Goal: Transaction & Acquisition: Purchase product/service

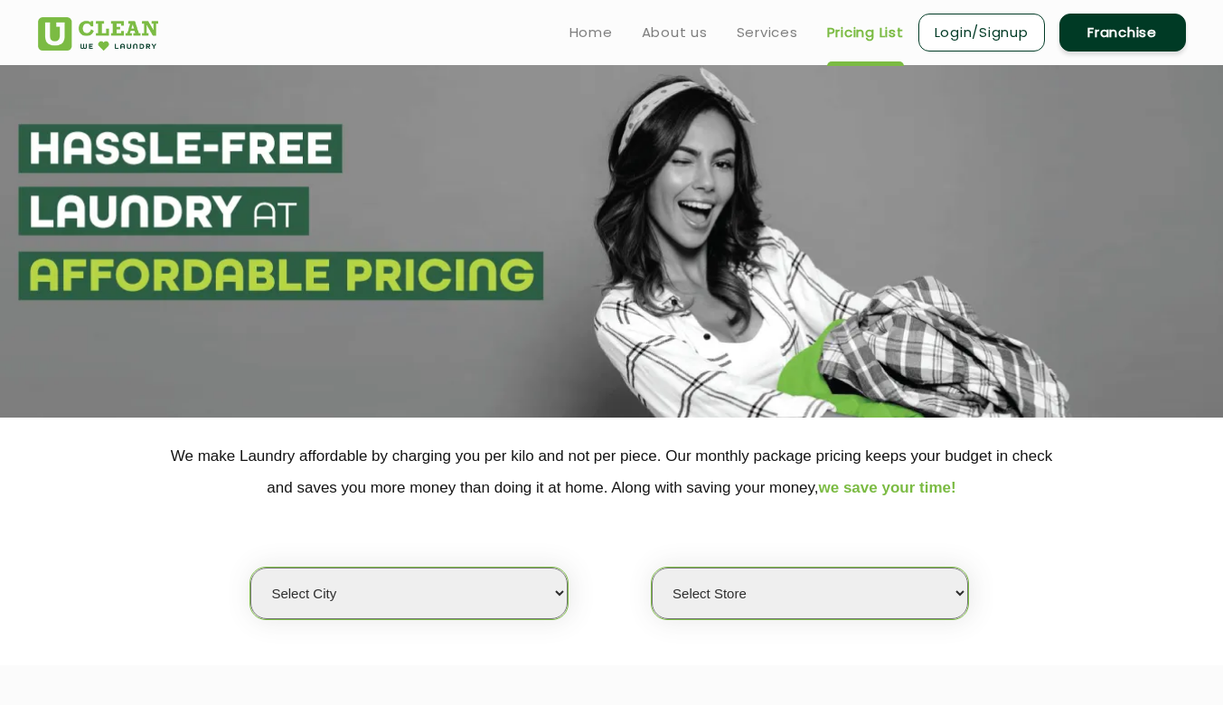
click at [514, 243] on section at bounding box center [611, 241] width 1223 height 352
click at [478, 590] on select "Select city [GEOGRAPHIC_DATA] [GEOGRAPHIC_DATA] [GEOGRAPHIC_DATA] [GEOGRAPHIC_D…" at bounding box center [408, 593] width 316 height 52
select select "1"
click at [250, 567] on select "Select city [GEOGRAPHIC_DATA] [GEOGRAPHIC_DATA] [GEOGRAPHIC_DATA] [GEOGRAPHIC_D…" at bounding box center [408, 593] width 316 height 52
click at [779, 583] on select "Select Store [GEOGRAPHIC_DATA] [GEOGRAPHIC_DATA] 2 [GEOGRAPHIC_DATA] [PERSON_NA…" at bounding box center [809, 593] width 316 height 52
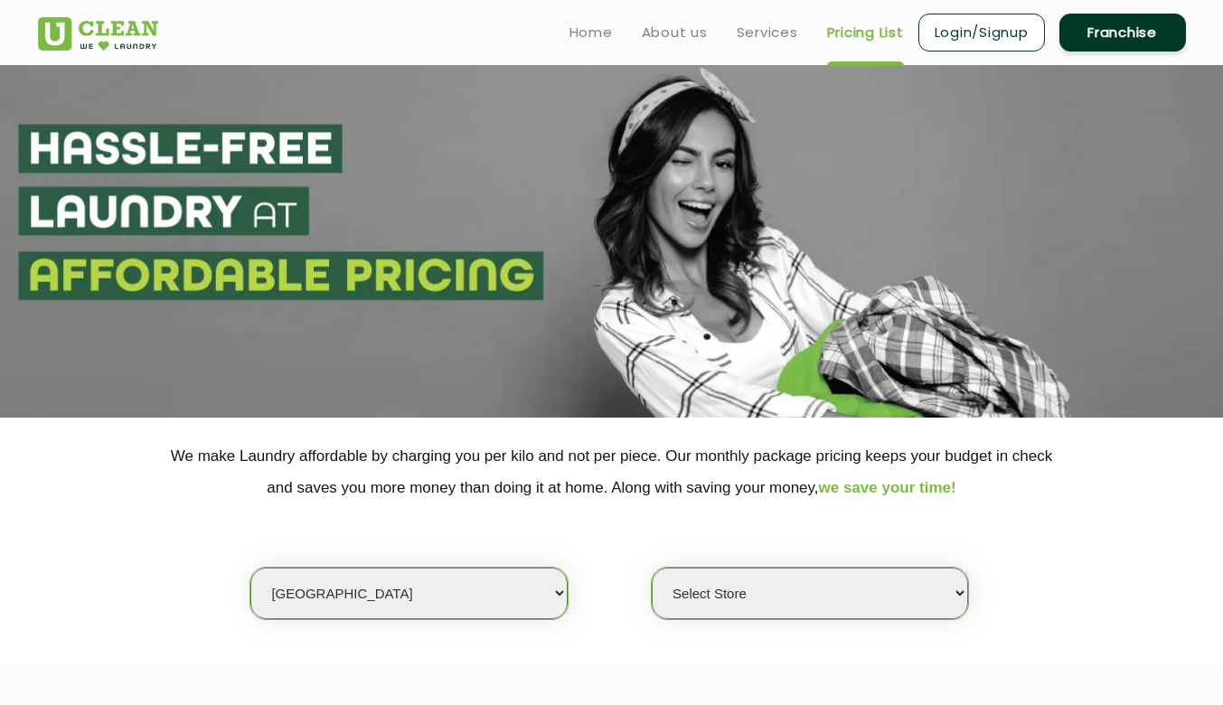
select select "406"
click at [651, 567] on select "Select Store [GEOGRAPHIC_DATA] [GEOGRAPHIC_DATA] 2 [GEOGRAPHIC_DATA] [PERSON_NA…" at bounding box center [809, 593] width 316 height 52
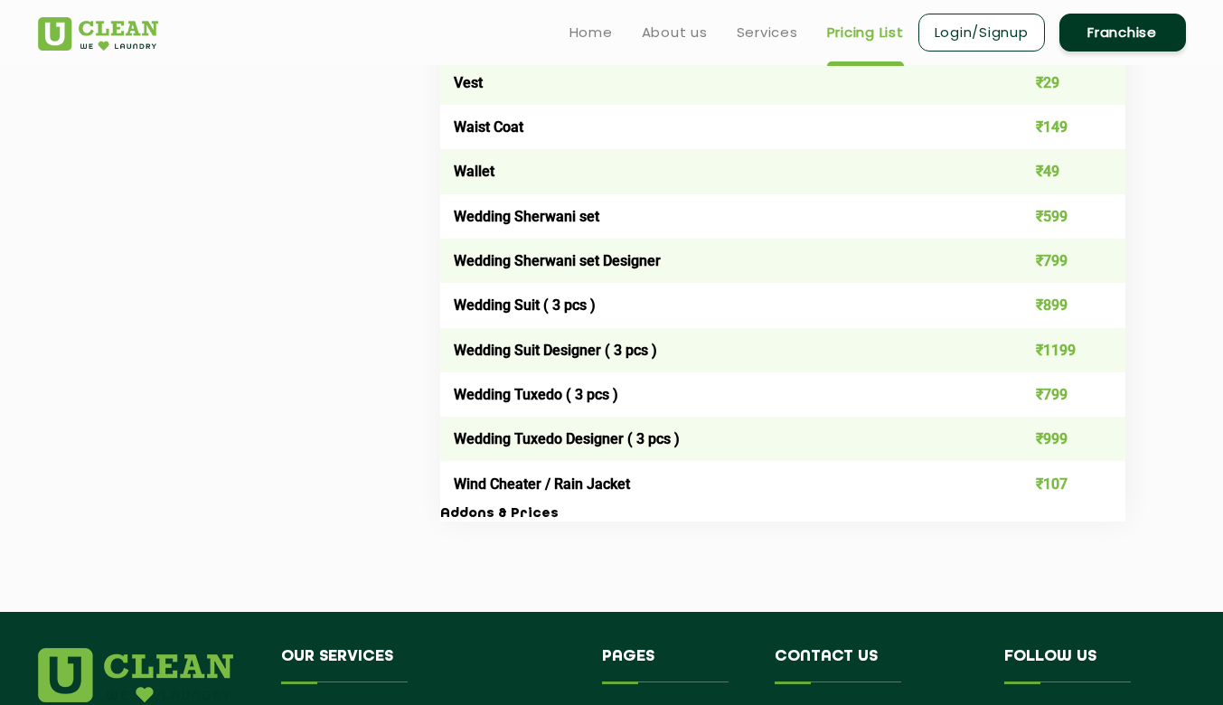
scroll to position [3509, 0]
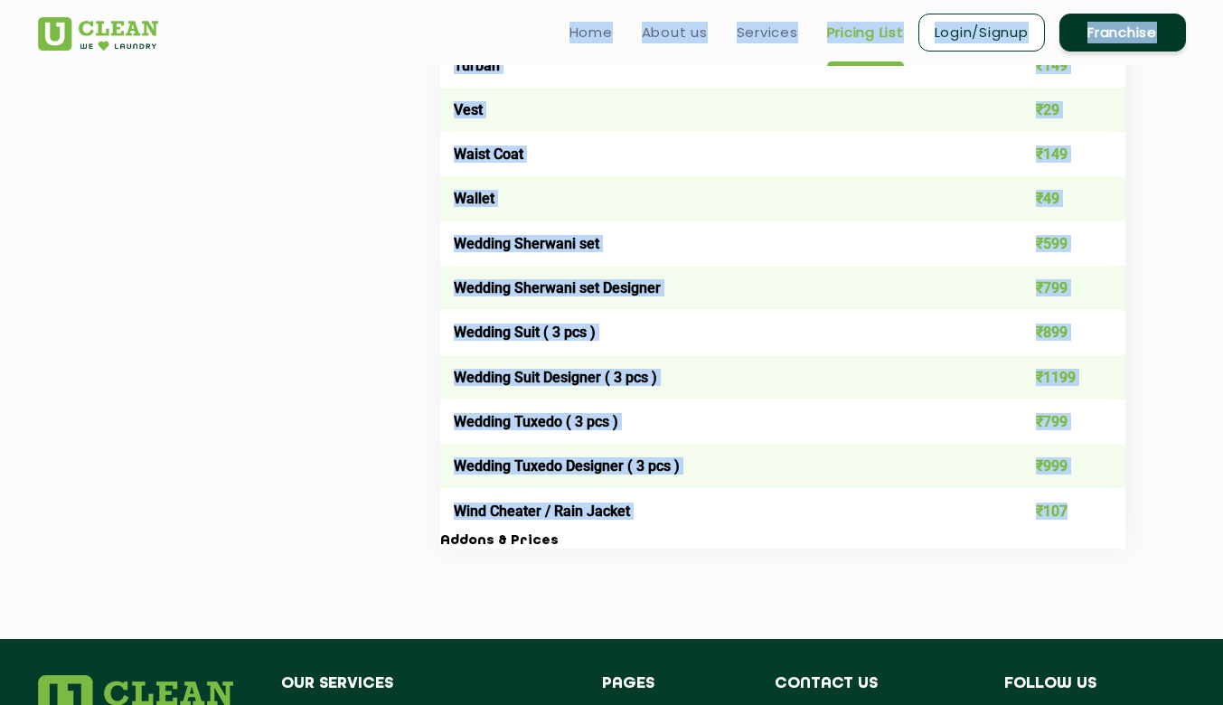
drag, startPoint x: 1073, startPoint y: 511, endPoint x: 449, endPoint y: 60, distance: 770.7
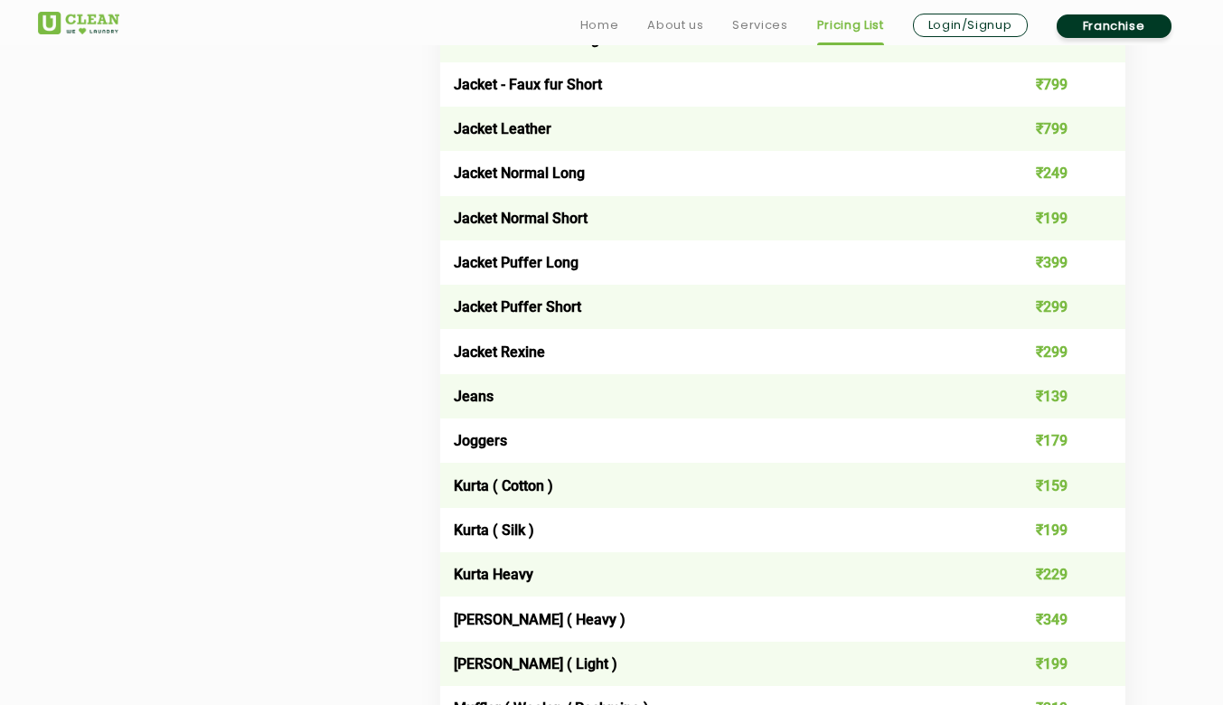
scroll to position [1538, 0]
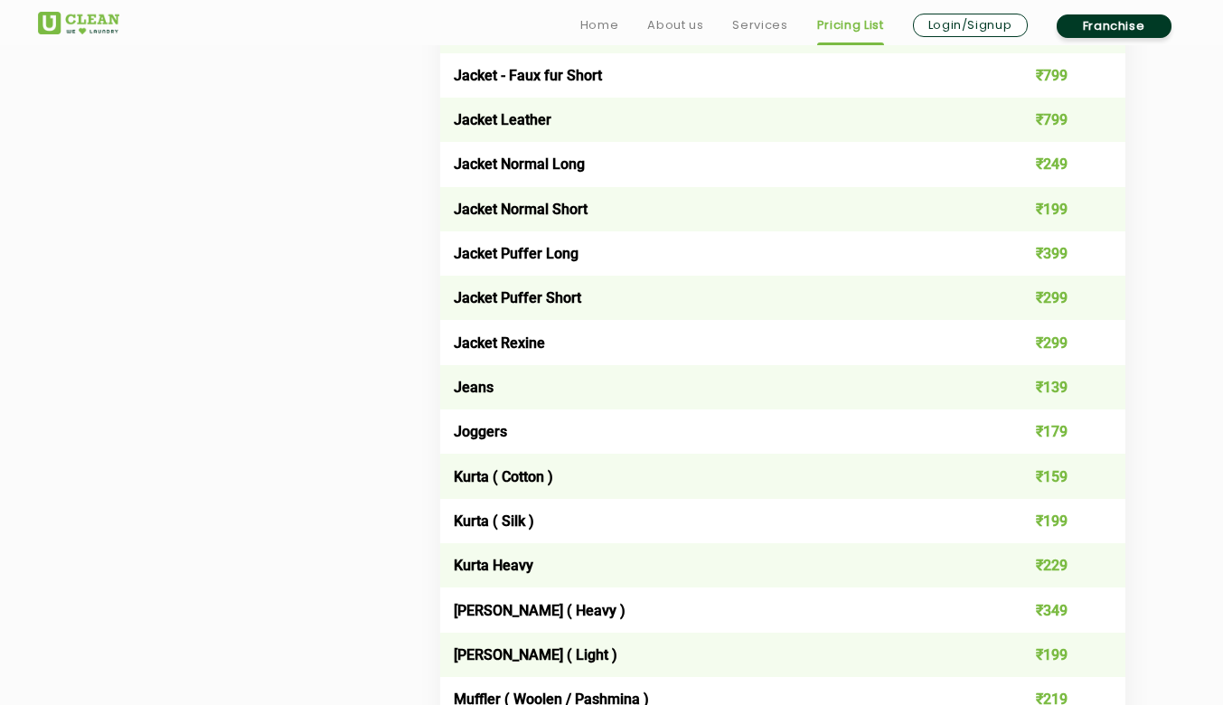
click at [573, 532] on td "Kurta ( Silk )" at bounding box center [714, 521] width 548 height 44
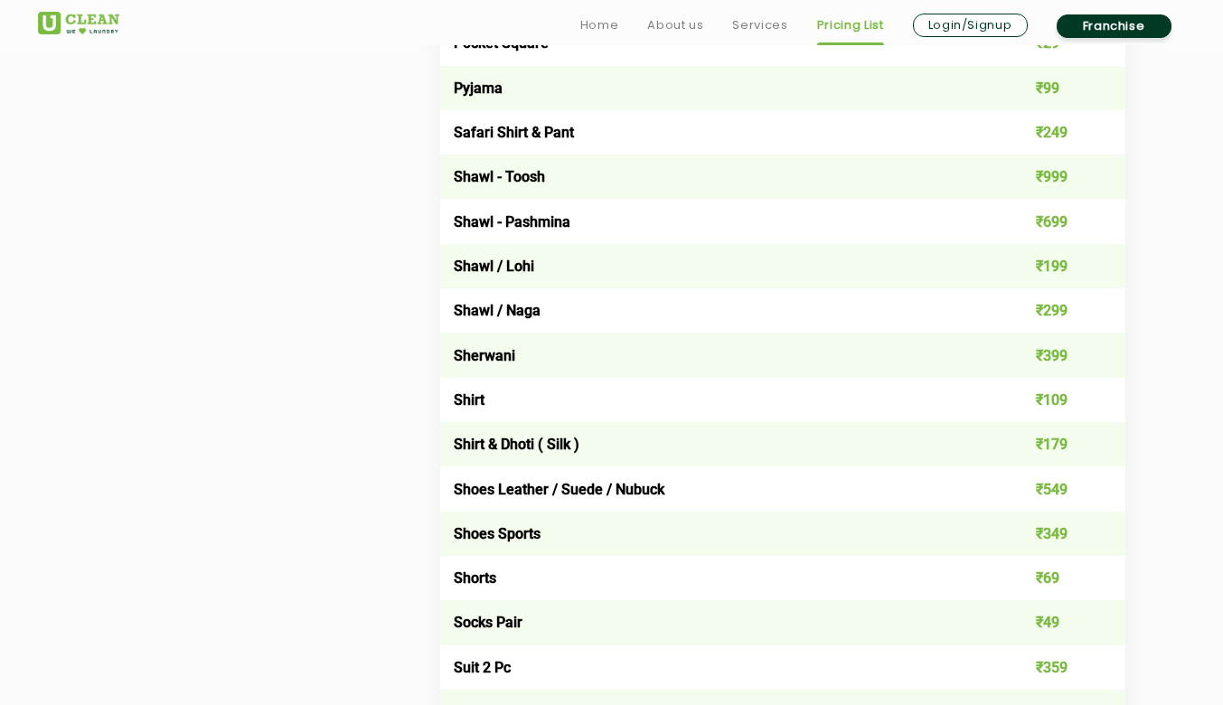
scroll to position [2376, 0]
